Goal: Task Accomplishment & Management: Complete application form

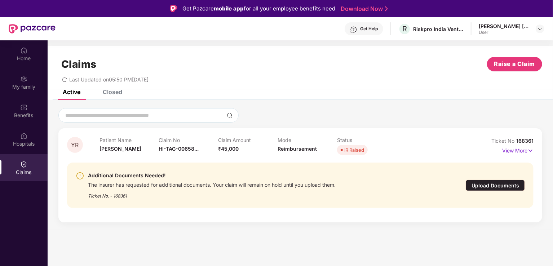
click at [216, 201] on div "Additional Documents Needed! The insurer has requested for additional documents…" at bounding box center [300, 185] width 466 height 45
click at [167, 184] on div "The insurer has requested for additional documents. Your claim will remain on h…" at bounding box center [212, 184] width 248 height 8
click at [484, 183] on div "Upload Documents" at bounding box center [495, 185] width 59 height 11
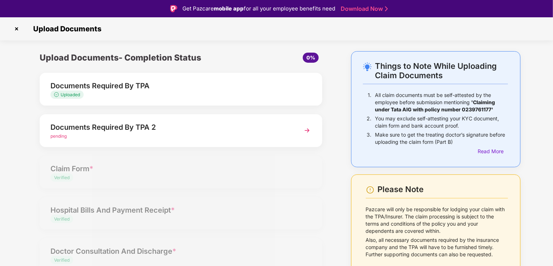
click at [305, 127] on img at bounding box center [307, 130] width 13 height 13
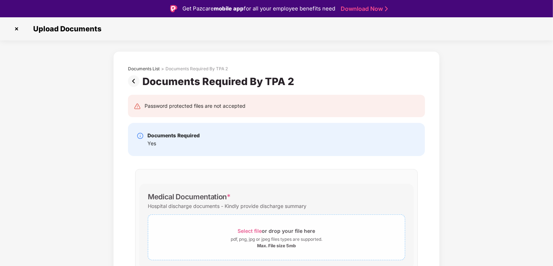
click at [251, 229] on span "Select file" at bounding box center [250, 231] width 24 height 6
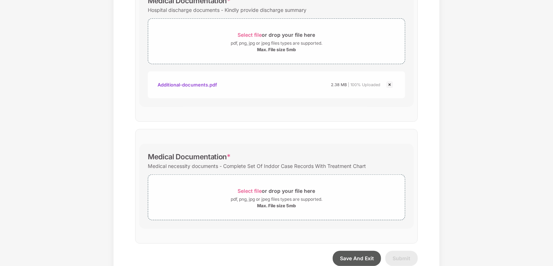
scroll to position [200, 0]
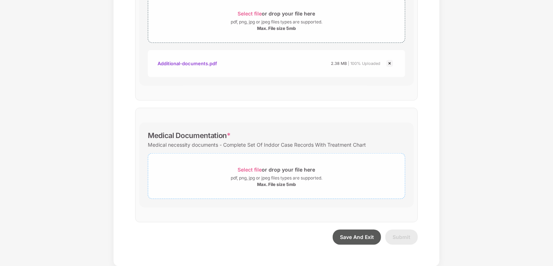
click at [253, 165] on div "Select file or drop your file here" at bounding box center [276, 170] width 77 height 10
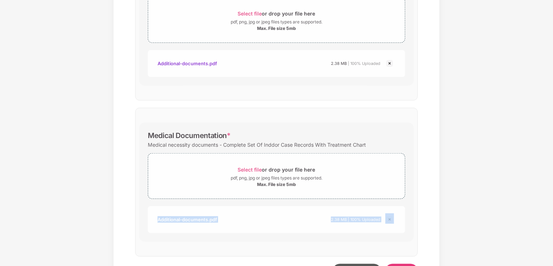
drag, startPoint x: 552, startPoint y: 159, endPoint x: 553, endPoint y: 209, distance: 50.5
click at [553, 209] on html "Get Pazcare mobile app for all your employee benefits need Download Now Upload …" at bounding box center [276, 116] width 553 height 266
click at [507, 198] on div "Documents List > Documents Required By TPA 2 Documents Required By TPA 2 Passwo…" at bounding box center [276, 67] width 553 height 467
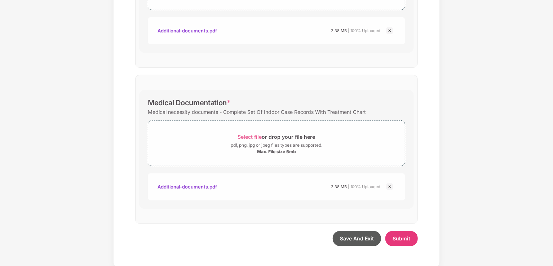
scroll to position [234, 0]
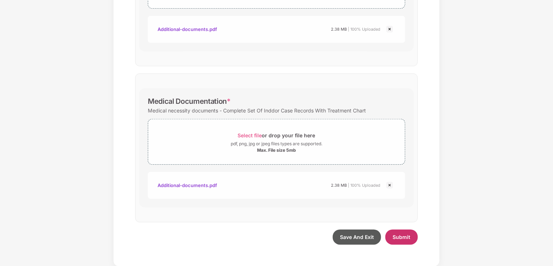
click at [405, 234] on span "Submit" at bounding box center [402, 237] width 18 height 6
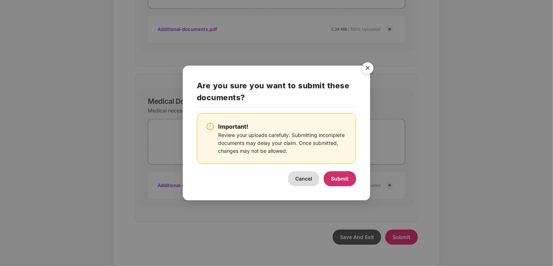
click at [336, 177] on span "Submit" at bounding box center [340, 179] width 18 height 6
